Goal: Find specific page/section: Find specific page/section

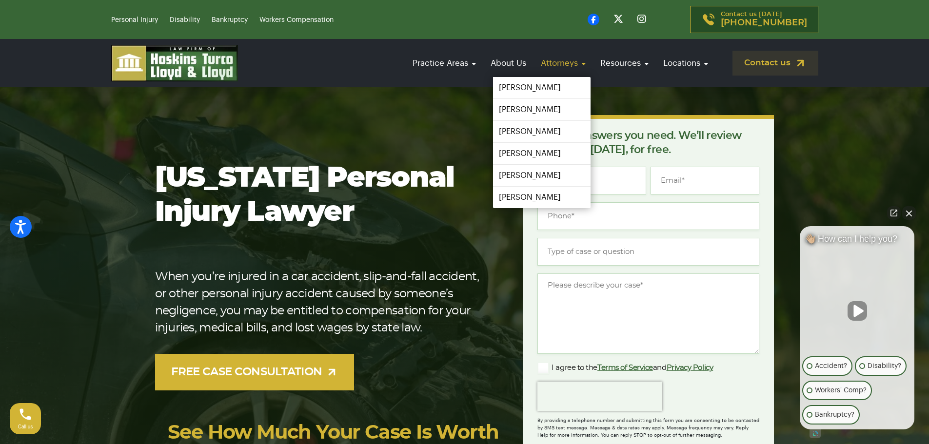
click at [552, 62] on link "Attorneys" at bounding box center [563, 63] width 55 height 28
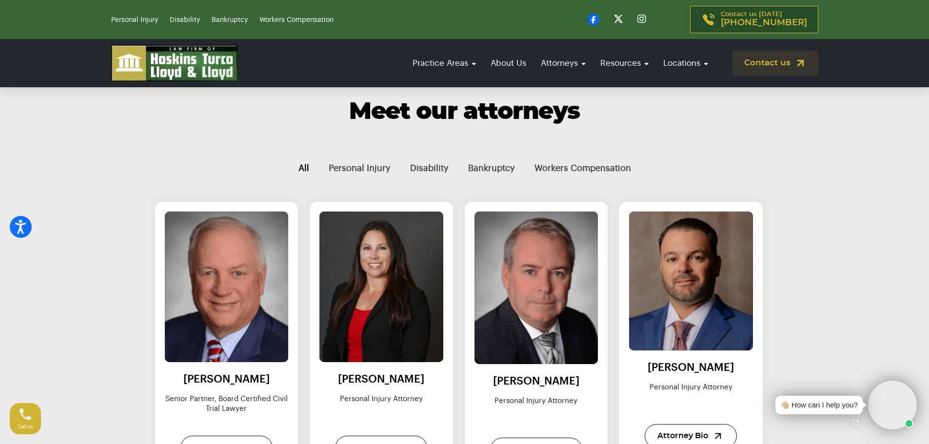
scroll to position [292, 0]
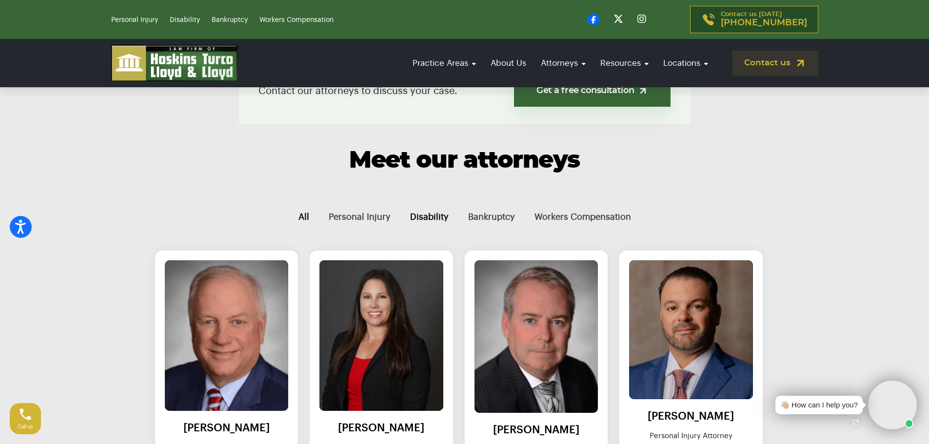
click at [431, 211] on button "Disability" at bounding box center [429, 217] width 58 height 33
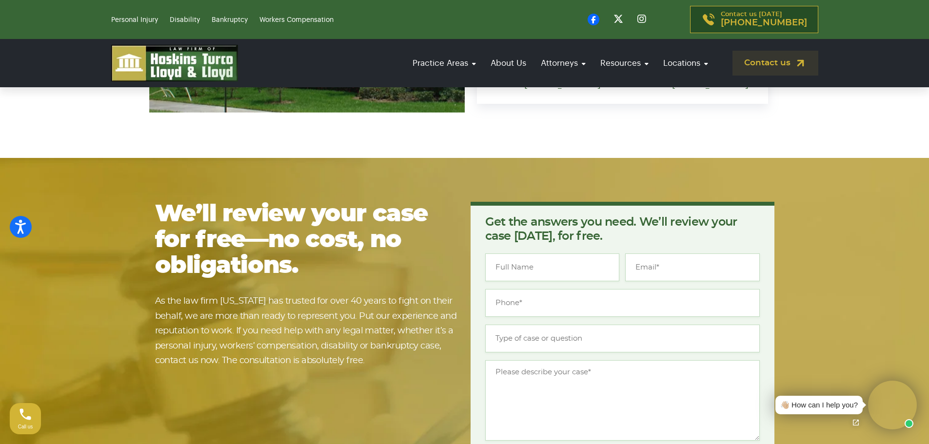
scroll to position [585, 0]
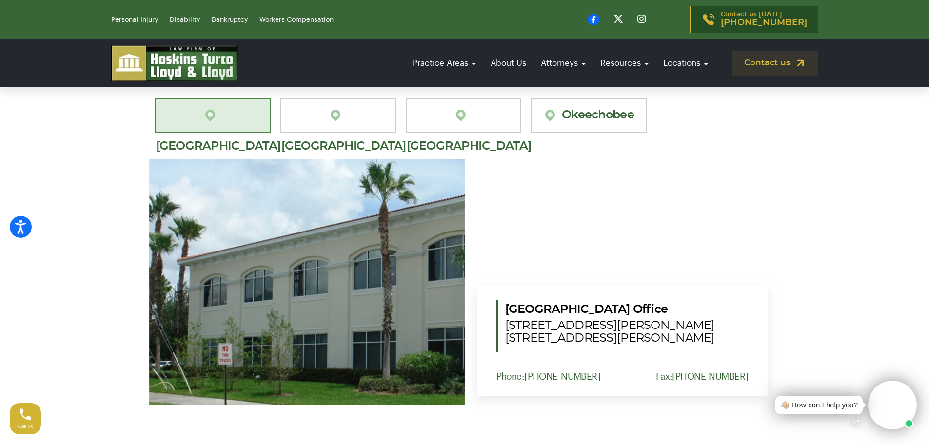
click at [368, 137] on div "Port St. Lucie Fort Pierce Vero Beach Okeechobee Port St. Lucie Office 1555 NW …" at bounding box center [464, 252] width 619 height 308
click at [364, 118] on link "[GEOGRAPHIC_DATA][PERSON_NAME]" at bounding box center [338, 115] width 116 height 34
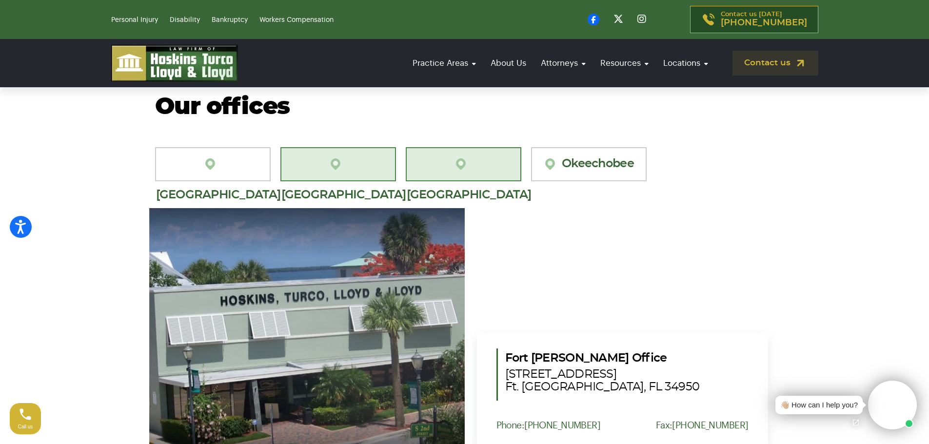
click at [483, 166] on link "[GEOGRAPHIC_DATA]" at bounding box center [464, 164] width 116 height 34
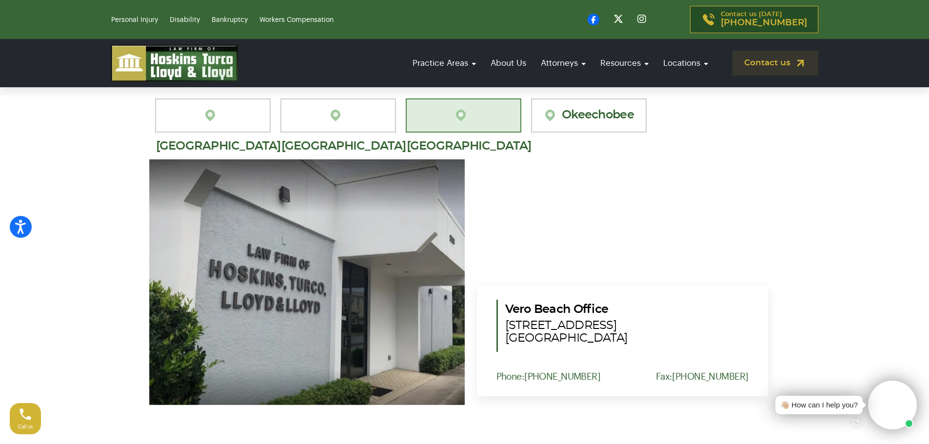
click at [562, 143] on div "Port St. Lucie Fort Pierce Vero Beach Okeechobee Port St. Lucie Office 1555 NW …" at bounding box center [464, 252] width 619 height 308
click at [570, 132] on link "Okeechobee" at bounding box center [589, 115] width 116 height 34
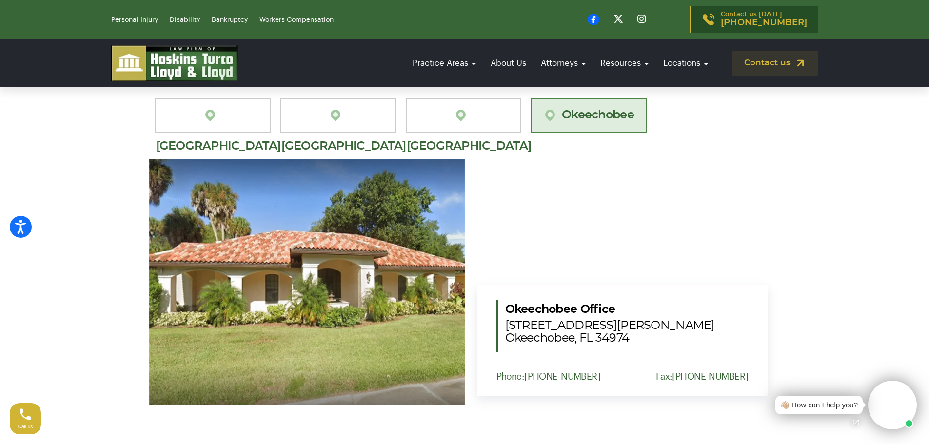
click at [267, 144] on div "Port St. Lucie Fort Pierce Vero Beach Okeechobee Port St. Lucie Office 1555 NW …" at bounding box center [464, 252] width 619 height 308
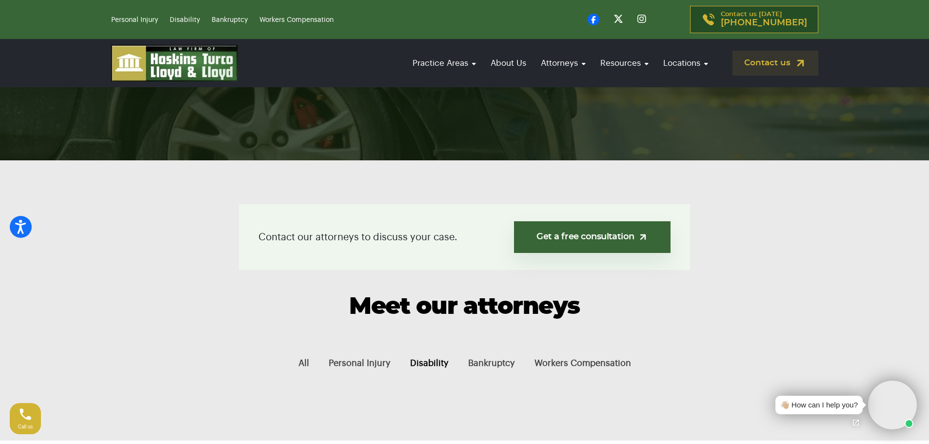
scroll to position [0, 0]
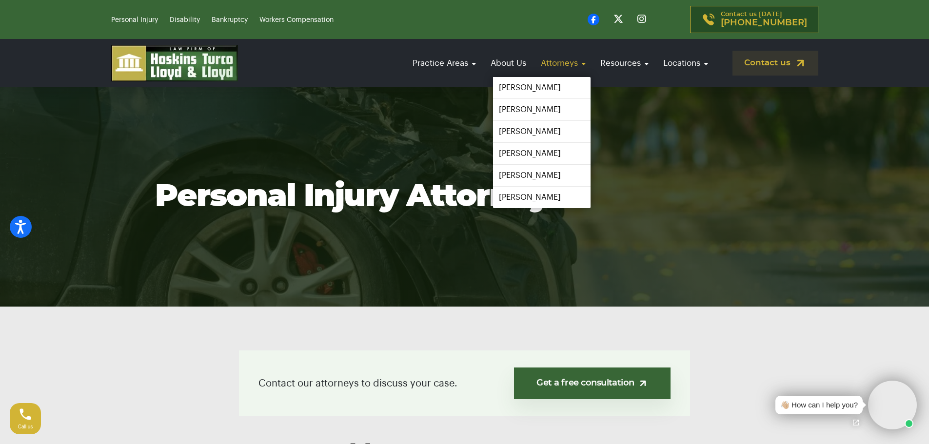
click at [565, 63] on link "Attorneys" at bounding box center [563, 63] width 55 height 28
click at [557, 64] on link "Attorneys" at bounding box center [563, 63] width 55 height 28
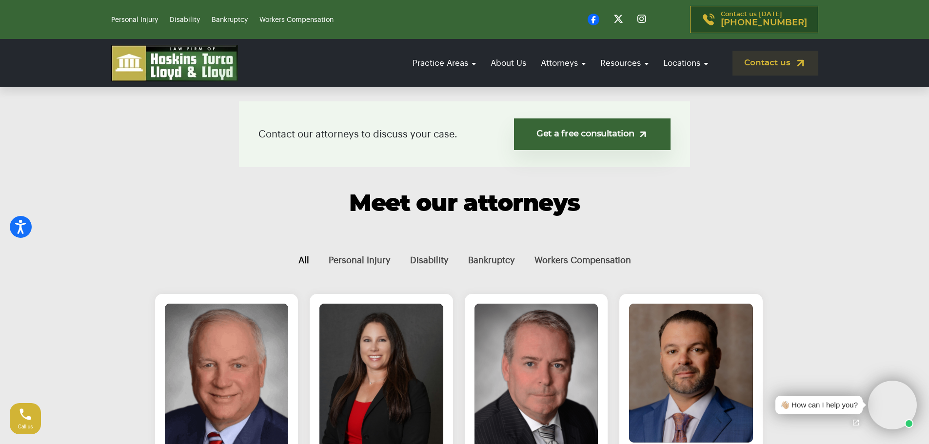
scroll to position [195, 0]
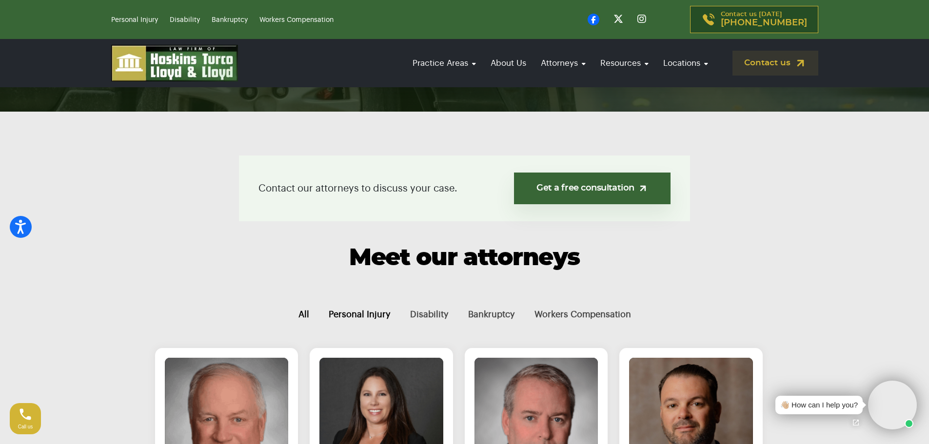
click at [346, 314] on button "Personal Injury" at bounding box center [359, 314] width 81 height 33
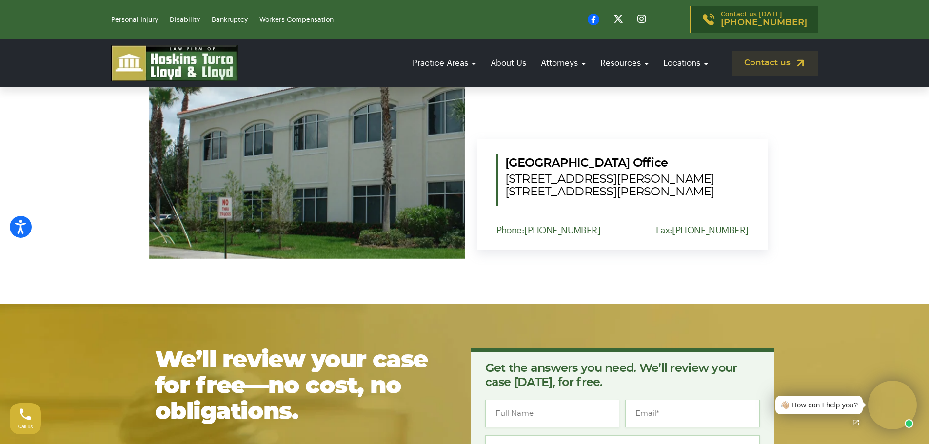
scroll to position [439, 0]
